Goal: Task Accomplishment & Management: Use online tool/utility

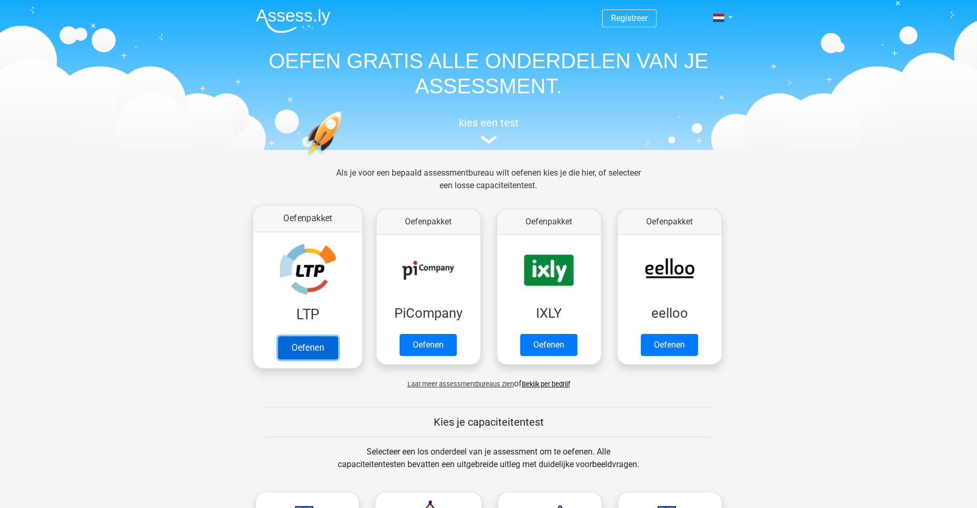
click at [307, 343] on link "Oefenen" at bounding box center [307, 347] width 60 height 23
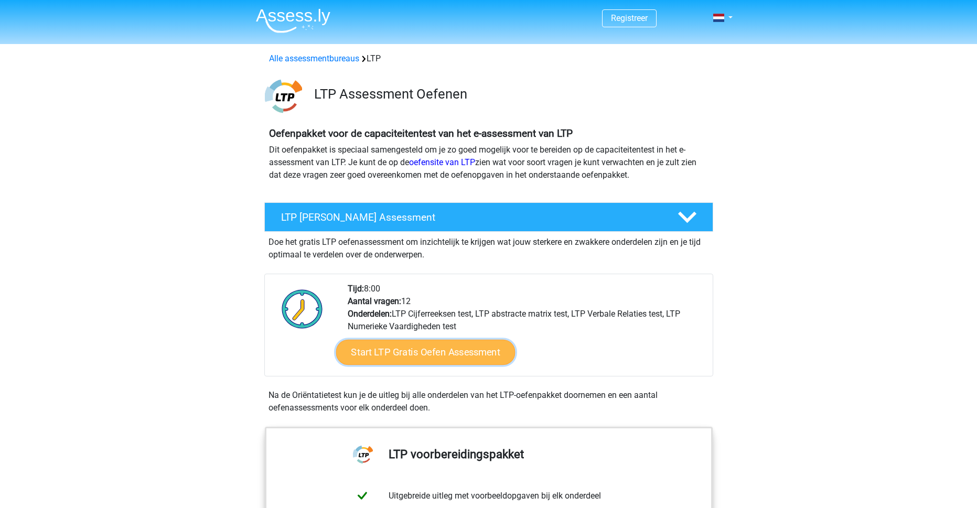
click at [440, 353] on link "Start LTP Gratis Oefen Assessment" at bounding box center [425, 352] width 179 height 25
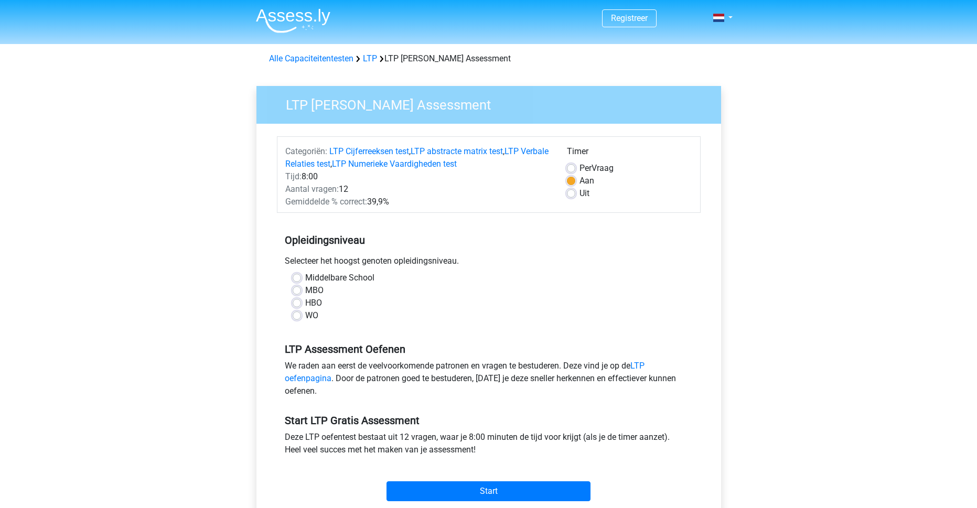
click at [305, 315] on label "WO" at bounding box center [311, 315] width 13 height 13
click at [298, 315] on input "WO" at bounding box center [297, 314] width 8 height 10
radio input "true"
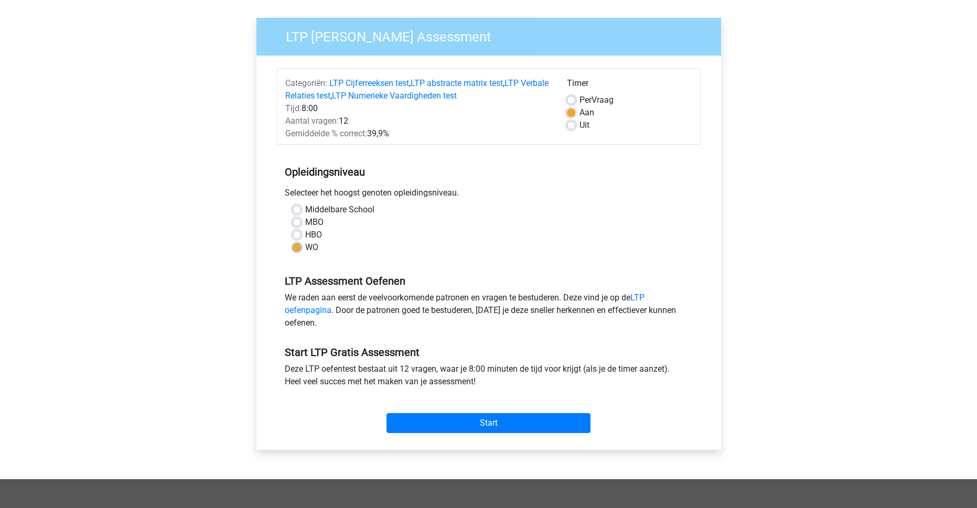
scroll to position [105, 0]
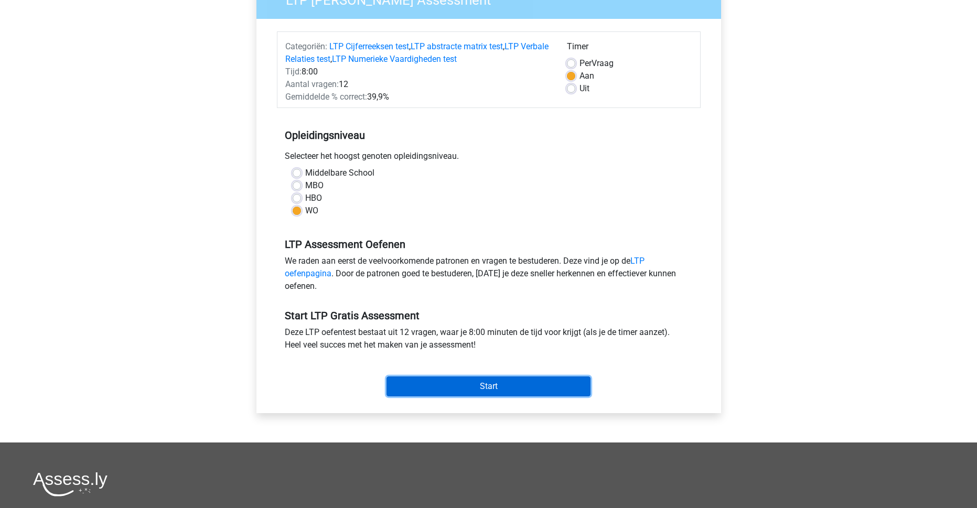
click at [463, 389] on input "Start" at bounding box center [488, 386] width 204 height 20
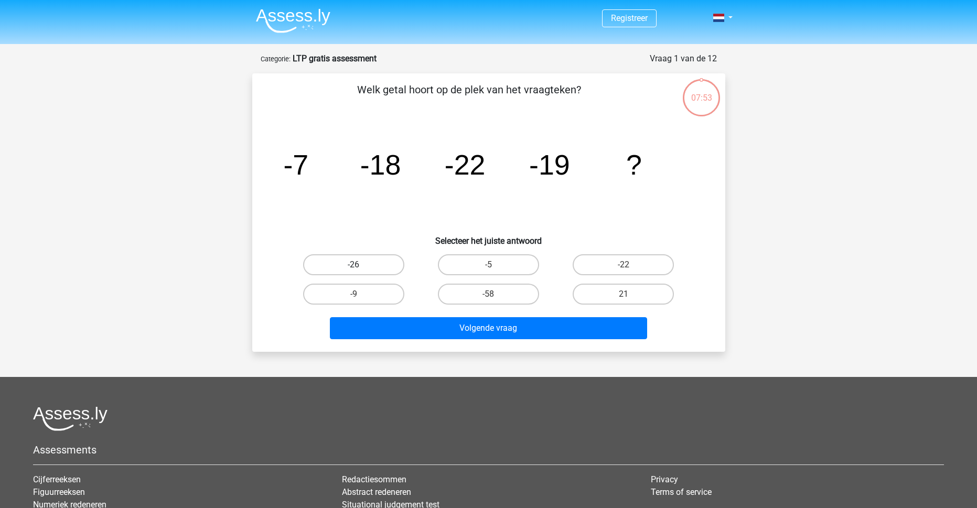
click at [370, 261] on label "-26" at bounding box center [353, 264] width 101 height 21
click at [360, 265] on input "-26" at bounding box center [356, 268] width 7 height 7
radio input "true"
click at [491, 267] on input "-5" at bounding box center [491, 268] width 7 height 7
radio input "true"
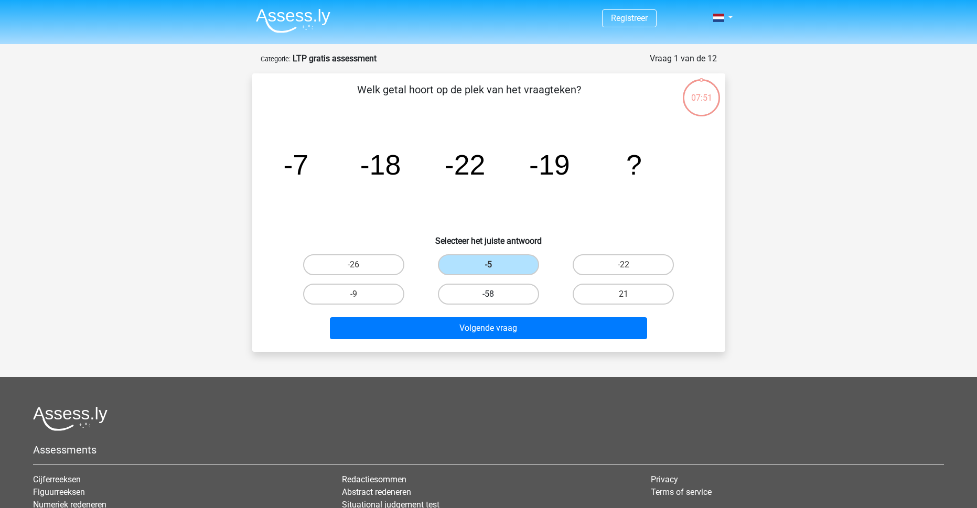
click at [466, 295] on label "-58" at bounding box center [488, 294] width 101 height 21
click at [488, 295] on input "-58" at bounding box center [491, 297] width 7 height 7
radio input "true"
click at [379, 288] on label "-9" at bounding box center [353, 294] width 101 height 21
click at [360, 294] on input "-9" at bounding box center [356, 297] width 7 height 7
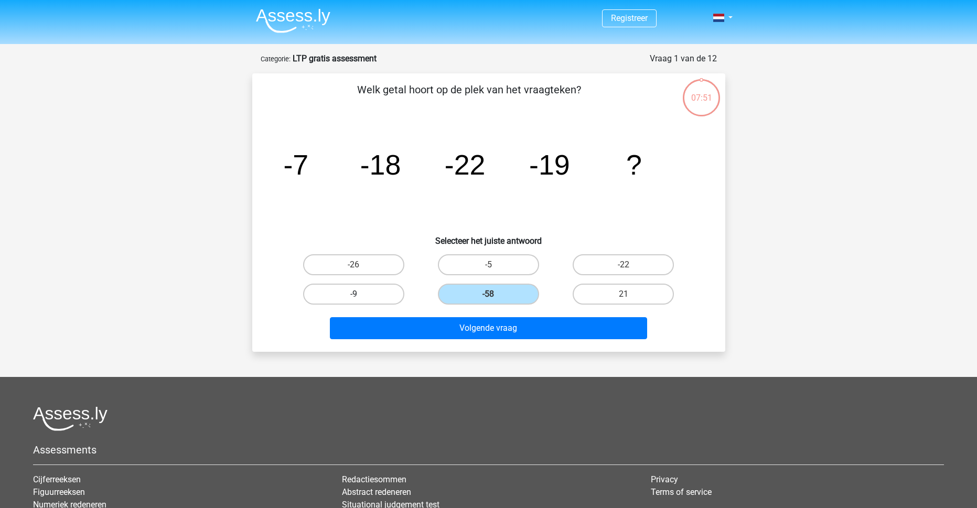
radio input "true"
drag, startPoint x: 359, startPoint y: 264, endPoint x: 364, endPoint y: 268, distance: 6.7
click at [361, 265] on label "-26" at bounding box center [353, 264] width 101 height 21
click at [360, 265] on input "-26" at bounding box center [356, 268] width 7 height 7
radio input "true"
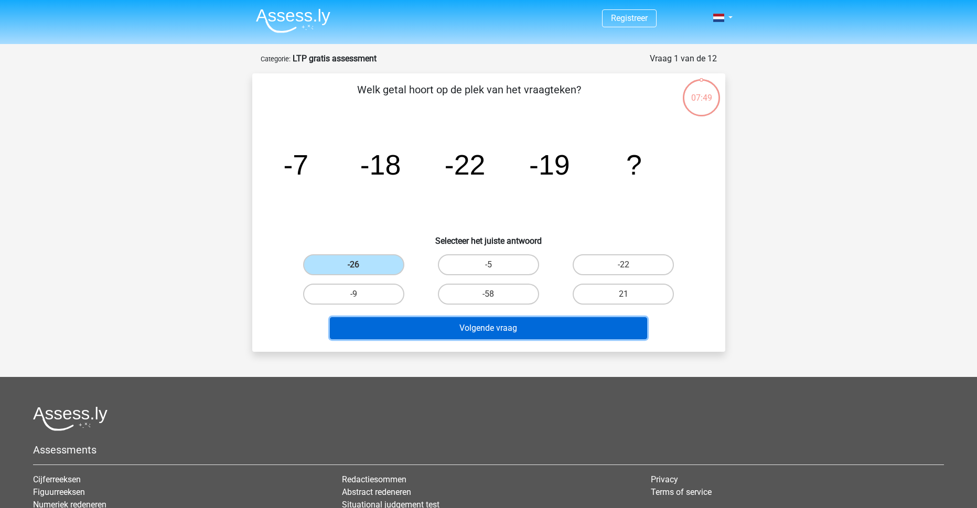
click at [495, 326] on button "Volgende vraag" at bounding box center [488, 328] width 317 height 22
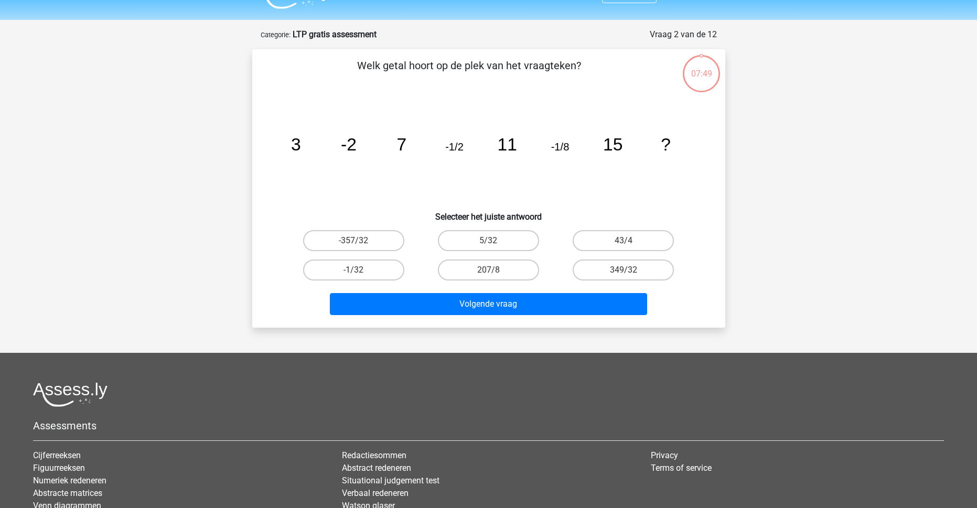
scroll to position [52, 0]
